Goal: Check status: Check status

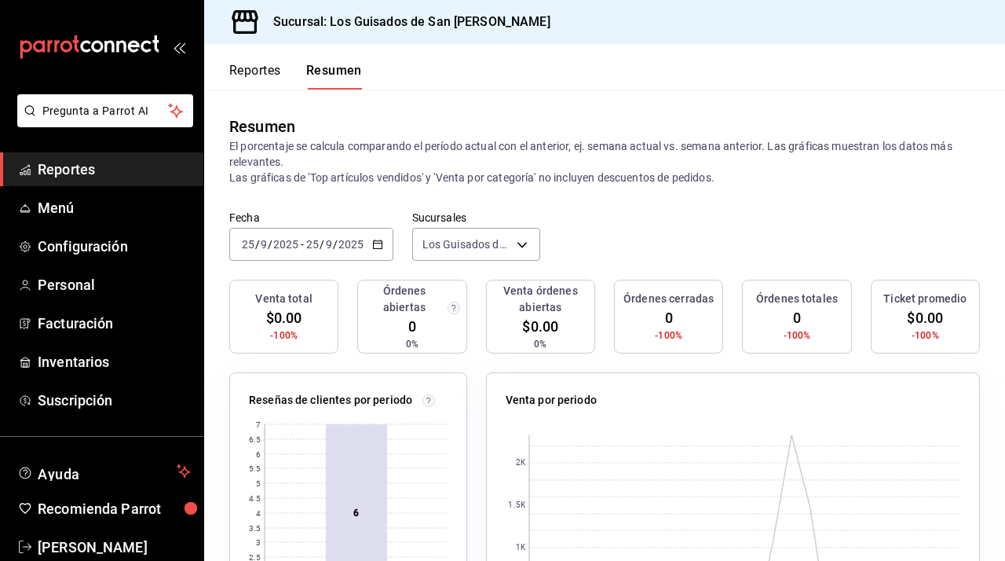
click at [346, 232] on div "[DATE] [DATE] - [DATE] [DATE]" at bounding box center [311, 244] width 164 height 33
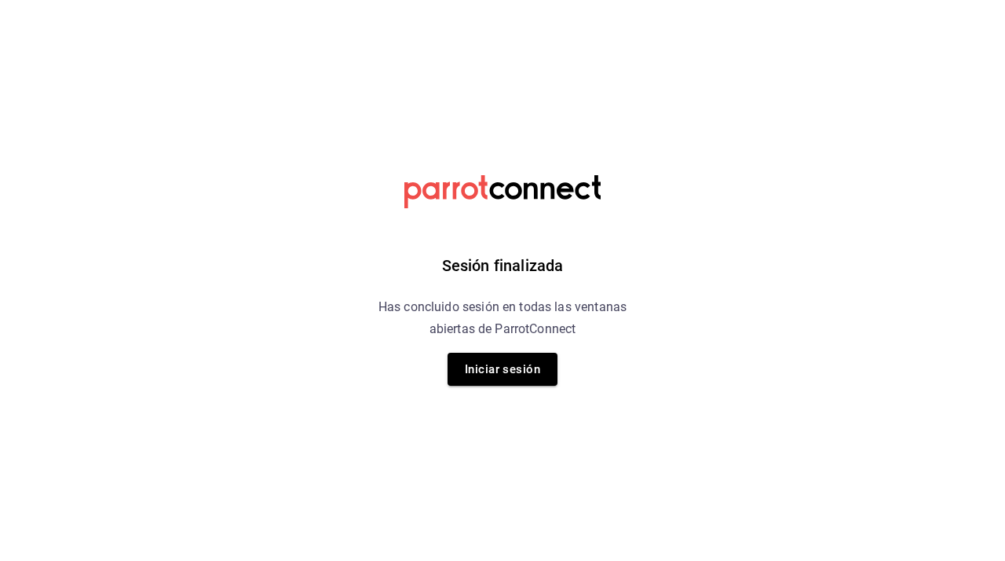
click at [495, 389] on div "Sesión finalizada Has concluido sesión en todas las ventanas abiertas de Parrot…" at bounding box center [503, 280] width 397 height 561
click at [495, 375] on button "Iniciar sesión" at bounding box center [503, 369] width 110 height 33
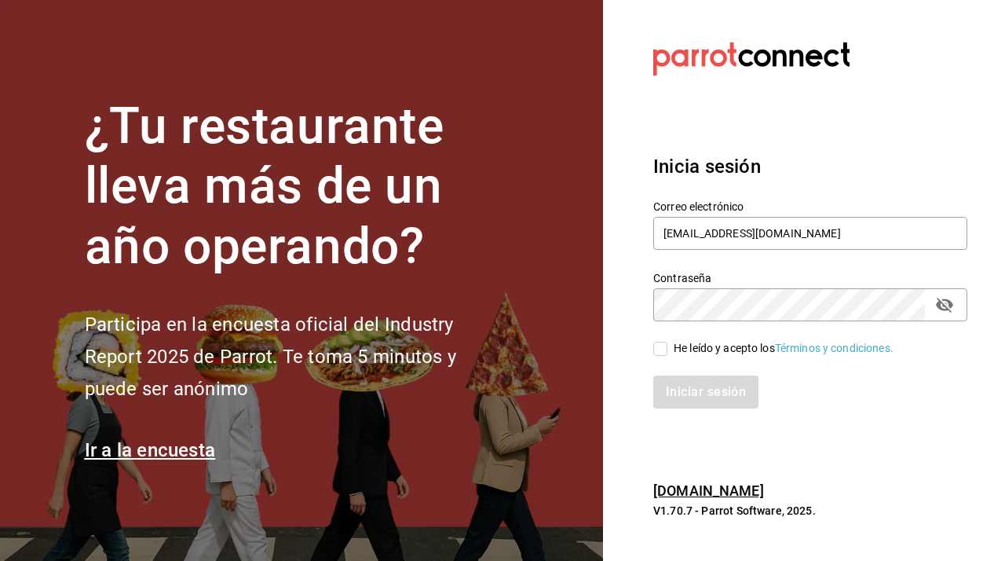
click at [663, 347] on input "He leído y acepto los Términos y condiciones." at bounding box center [660, 349] width 14 height 14
checkbox input "true"
click at [678, 391] on button "Iniciar sesión" at bounding box center [706, 391] width 107 height 33
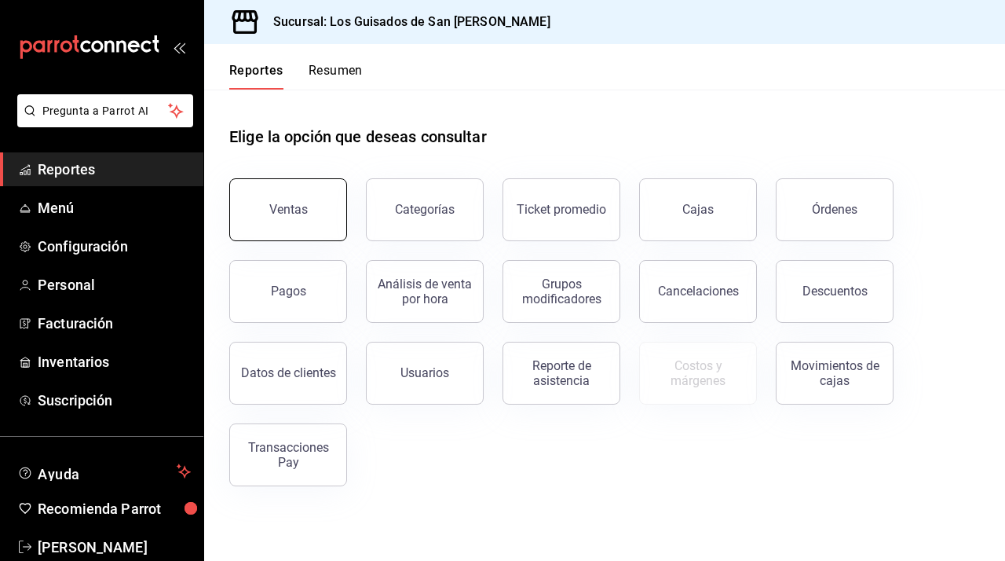
click at [315, 194] on button "Ventas" at bounding box center [288, 209] width 118 height 63
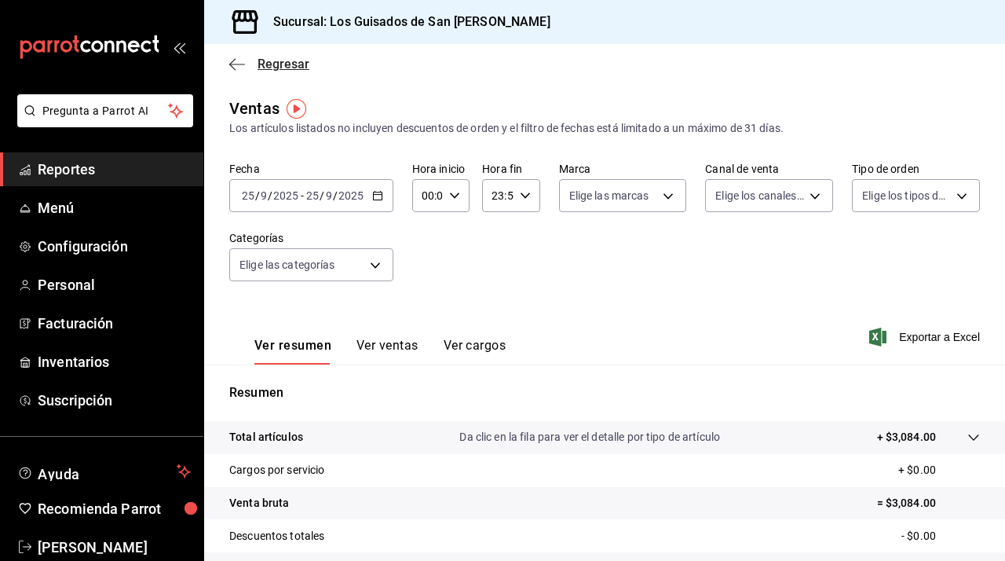
click at [241, 65] on icon "button" at bounding box center [237, 64] width 16 height 14
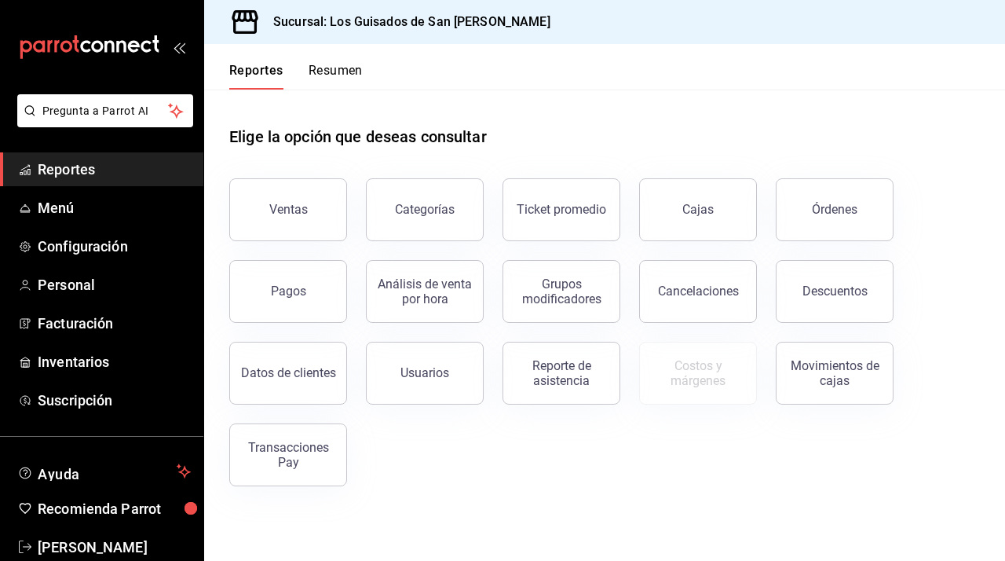
click at [338, 73] on button "Resumen" at bounding box center [336, 76] width 54 height 27
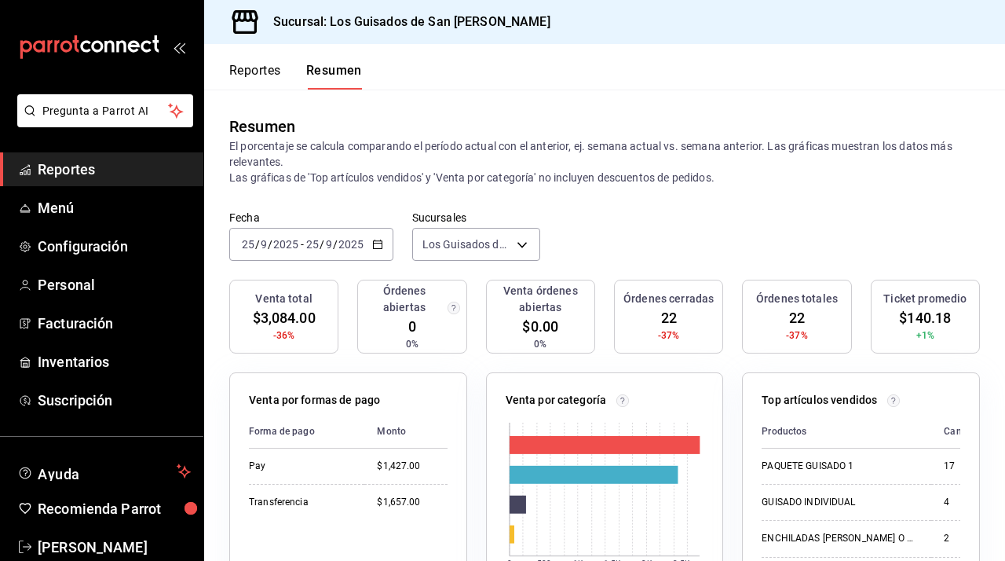
click at [365, 252] on div "[DATE] [DATE] - [DATE] [DATE]" at bounding box center [311, 244] width 164 height 33
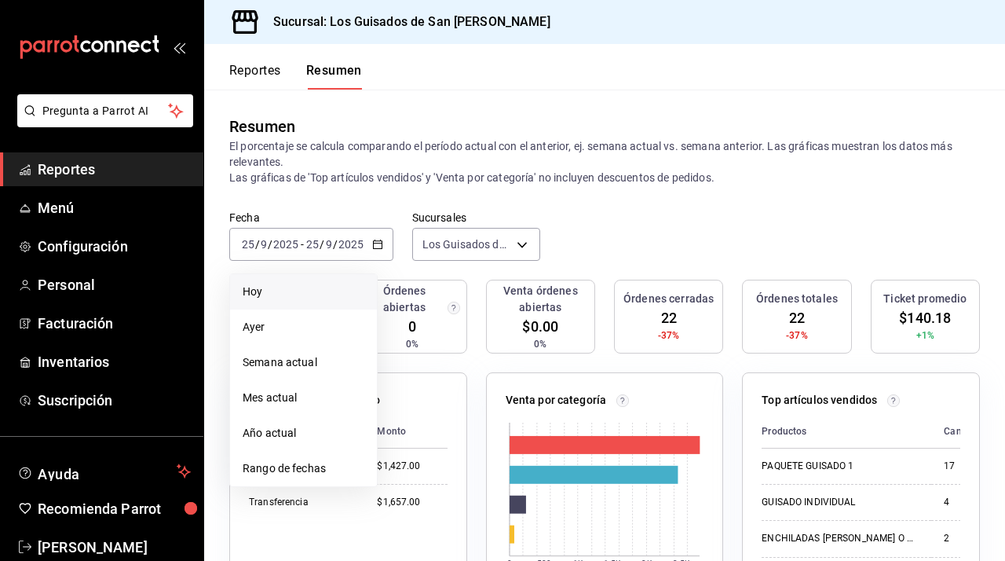
click at [335, 294] on span "Hoy" at bounding box center [304, 291] width 122 height 16
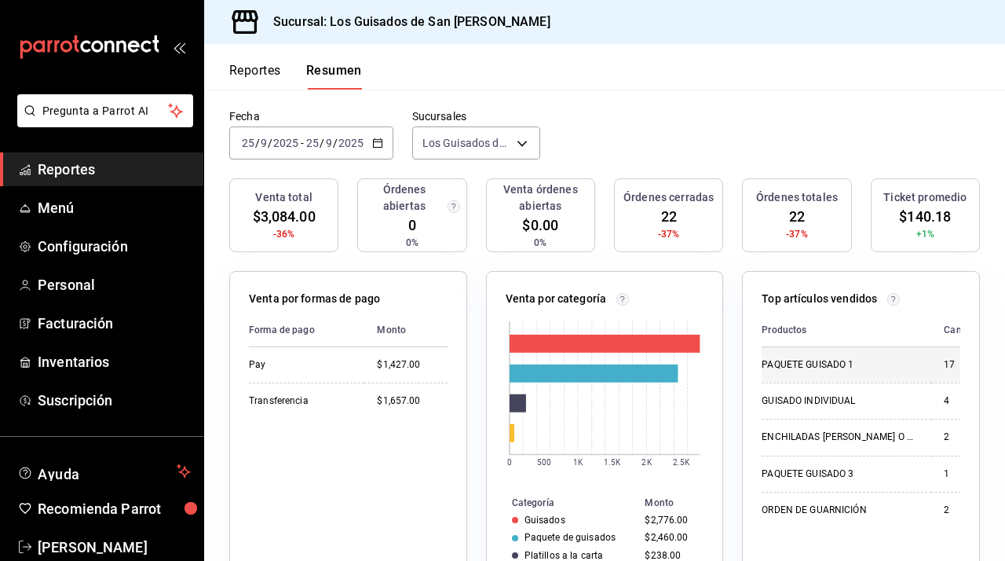
scroll to position [34, 0]
